Goal: Browse casually

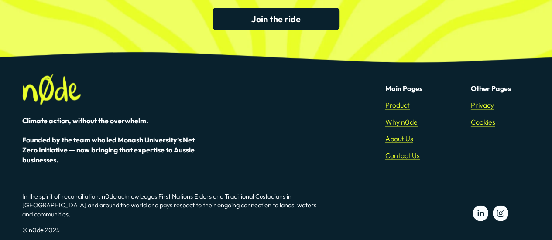
scroll to position [2356, 0]
click at [482, 214] on use "LinkedIn" at bounding box center [481, 214] width 16 height 16
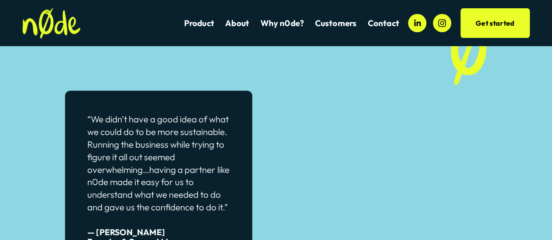
scroll to position [1876, 0]
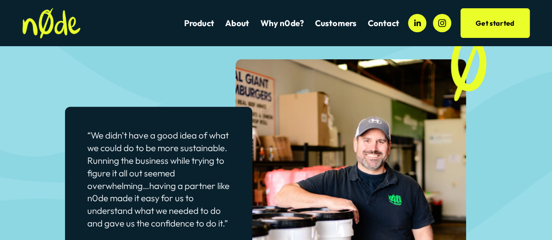
click at [0, 0] on span "Creative Fitness Marketing" at bounding box center [0, 0] width 0 height 0
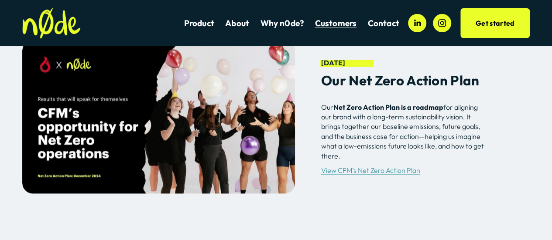
scroll to position [2153, 0]
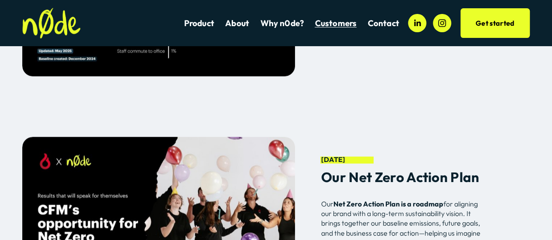
click at [195, 25] on link "Product" at bounding box center [199, 23] width 30 height 12
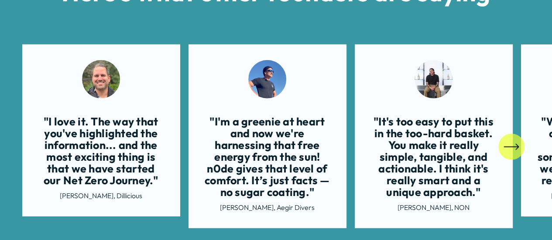
scroll to position [1265, 0]
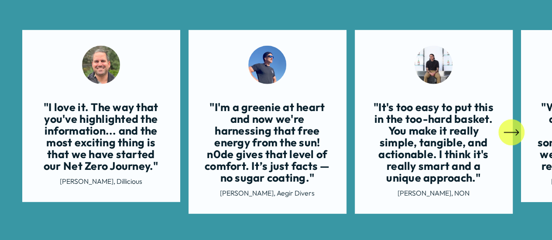
click at [104, 81] on ul ""I love it. The way that you've highlighted the information... and the most exc…" at bounding box center [276, 133] width 508 height 206
click at [513, 139] on icon "\a \a \a Next\a \a" at bounding box center [512, 133] width 16 height 16
